Goal: Task Accomplishment & Management: Manage account settings

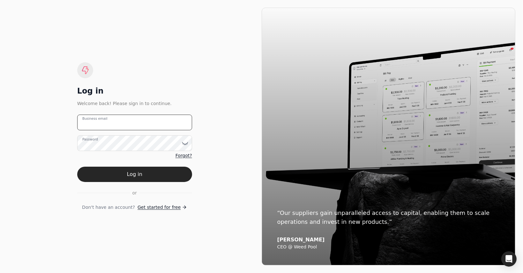
click at [134, 123] on email "Business email" at bounding box center [134, 122] width 115 height 16
type email "[PERSON_NAME][EMAIL_ADDRESS][DOMAIN_NAME]"
click at [77, 166] on button "Log in" at bounding box center [134, 173] width 115 height 15
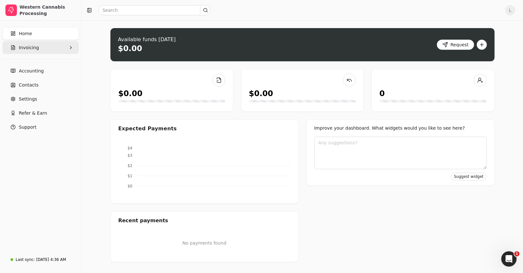
click at [54, 48] on button "Invoicing" at bounding box center [41, 47] width 76 height 13
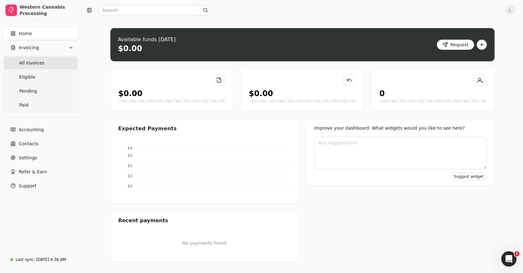
click at [44, 62] on Invoices "All Invoices" at bounding box center [41, 62] width 74 height 13
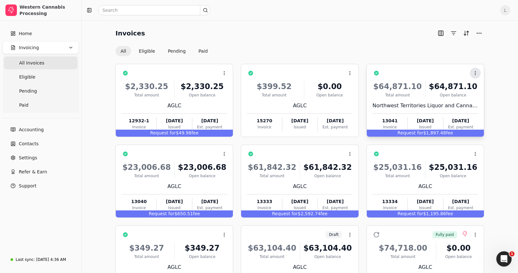
click at [475, 74] on icon at bounding box center [475, 72] width 5 height 5
click at [445, 73] on div "Context Menu Button" at bounding box center [429, 73] width 97 height 11
click at [168, 51] on button "Pending" at bounding box center [177, 51] width 28 height 10
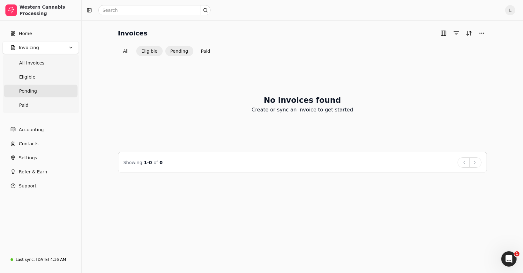
click at [157, 52] on button "Eligible" at bounding box center [149, 51] width 26 height 10
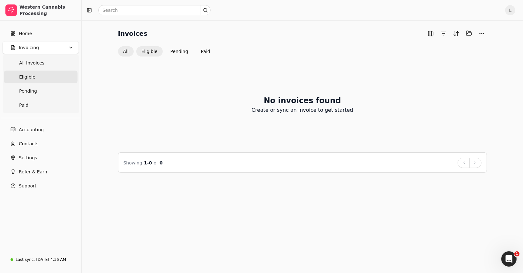
click at [125, 52] on button "All" at bounding box center [126, 51] width 16 height 10
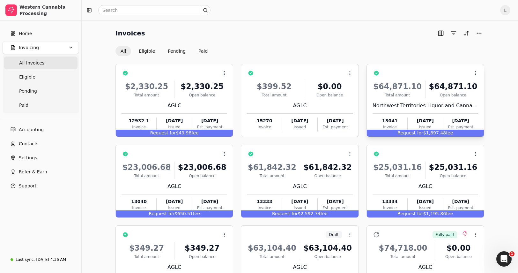
click at [432, 74] on div "Context Menu Button" at bounding box center [429, 73] width 97 height 11
click at [422, 85] on span "Open" at bounding box center [424, 88] width 12 height 7
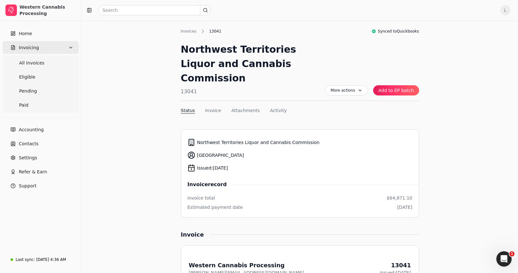
click at [36, 51] on span "Invoicing" at bounding box center [29, 47] width 20 height 7
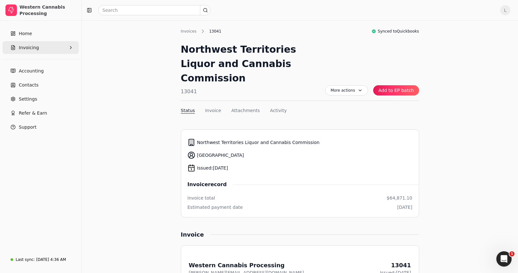
click at [36, 51] on span "Invoicing" at bounding box center [29, 47] width 20 height 7
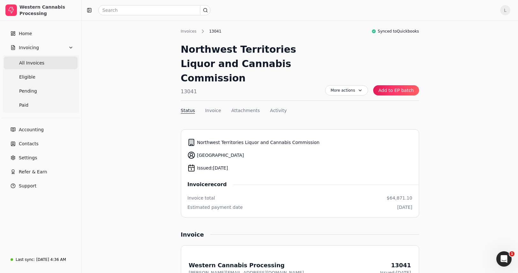
click at [34, 61] on span "All Invoices" at bounding box center [31, 63] width 25 height 7
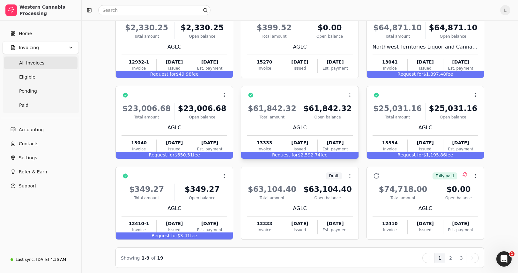
scroll to position [61, 0]
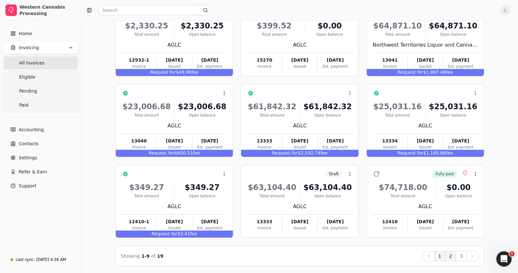
click at [450, 254] on button "2" at bounding box center [450, 256] width 11 height 10
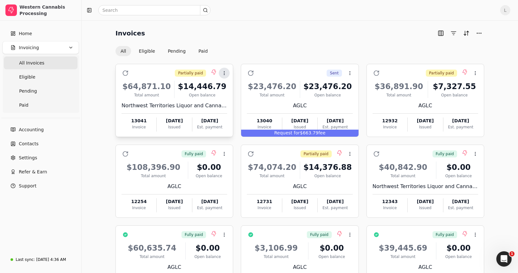
click at [224, 71] on icon at bounding box center [224, 72] width 5 height 5
click at [225, 105] on icon at bounding box center [223, 103] width 5 height 5
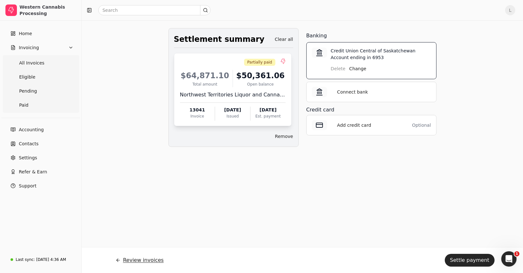
click at [144, 264] on button "Review invoices" at bounding box center [139, 259] width 58 height 15
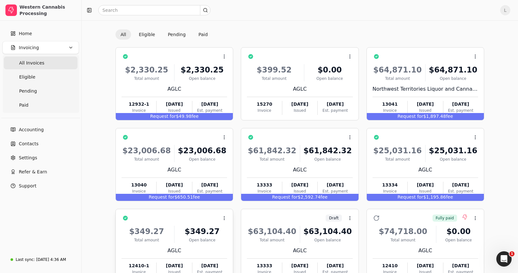
scroll to position [61, 0]
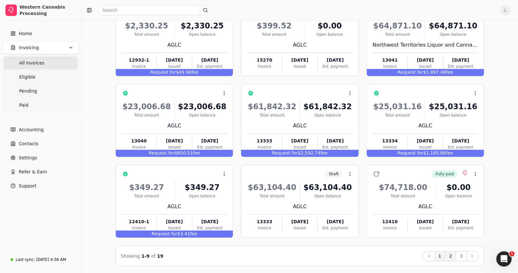
click at [453, 253] on button "2" at bounding box center [450, 256] width 11 height 10
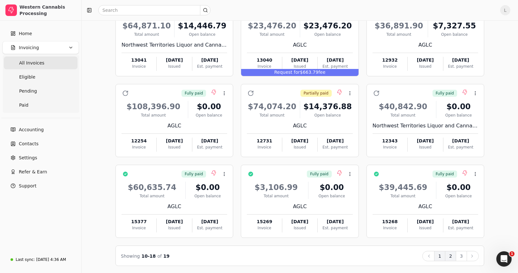
click at [441, 255] on button "1" at bounding box center [439, 256] width 11 height 10
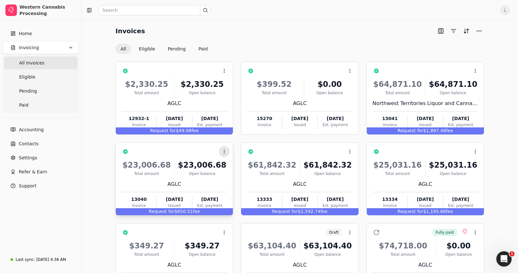
scroll to position [0, 0]
